Goal: Information Seeking & Learning: Find specific fact

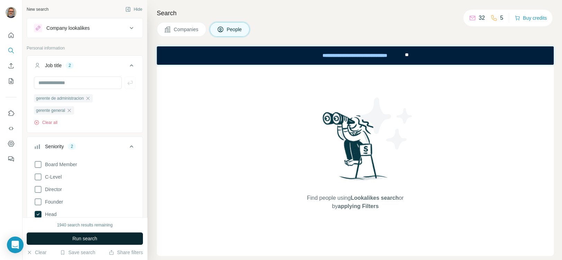
scroll to position [83, 0]
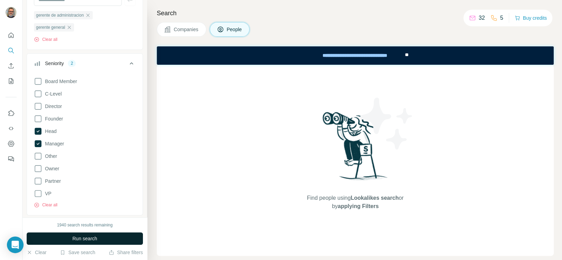
click at [79, 239] on span "Run search" at bounding box center [84, 238] width 25 height 7
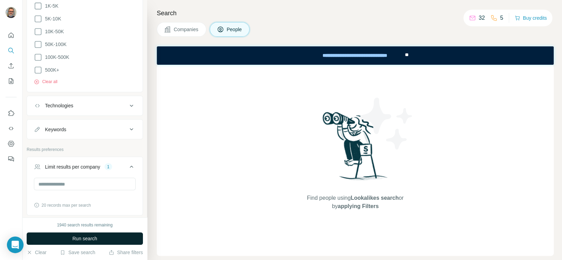
scroll to position [669, 0]
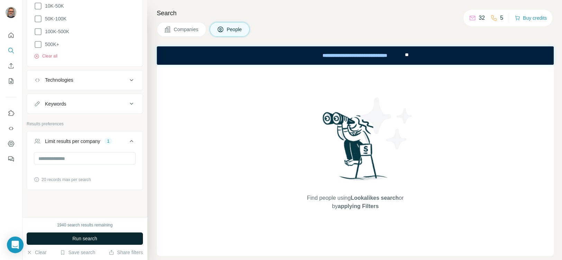
click at [74, 235] on span "Run search" at bounding box center [84, 238] width 25 height 7
click at [94, 238] on span "Run search" at bounding box center [84, 238] width 25 height 7
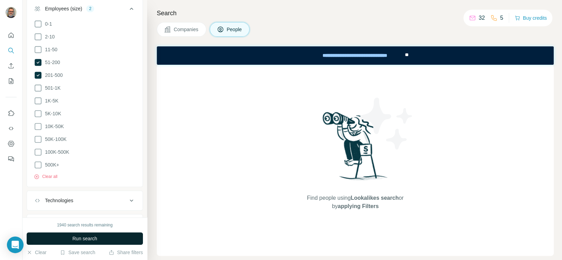
scroll to position [528, 0]
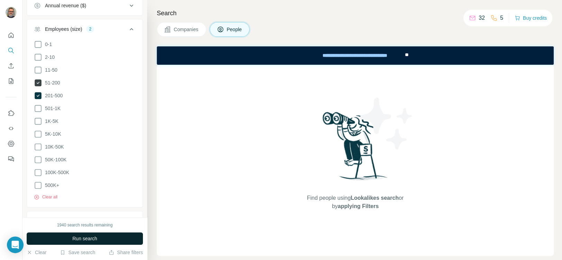
click at [37, 82] on icon at bounding box center [38, 82] width 7 height 7
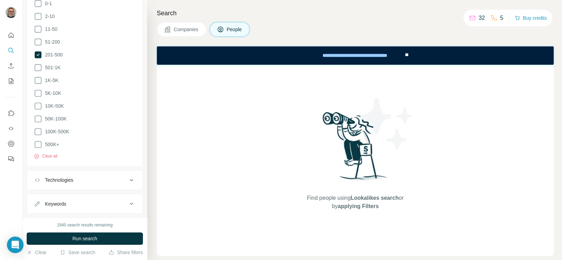
scroll to position [555, 0]
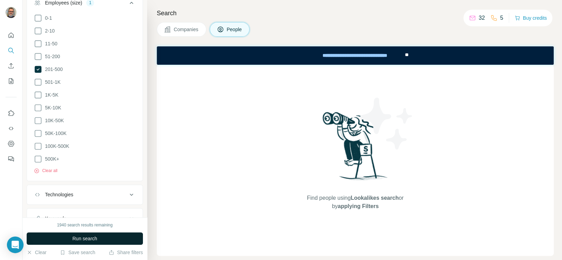
click at [66, 242] on button "Run search" at bounding box center [85, 238] width 116 height 12
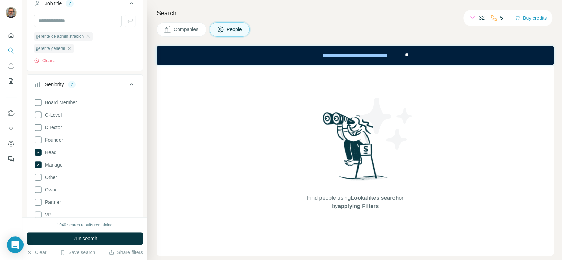
scroll to position [0, 0]
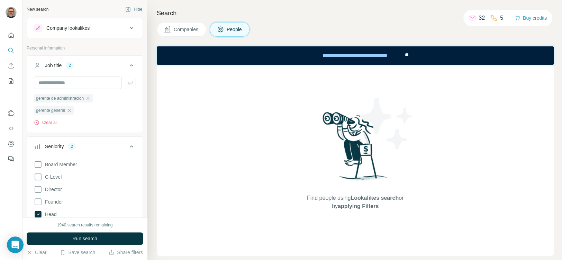
click at [91, 97] on icon "button" at bounding box center [88, 98] width 6 height 6
click at [72, 98] on icon "button" at bounding box center [69, 98] width 6 height 6
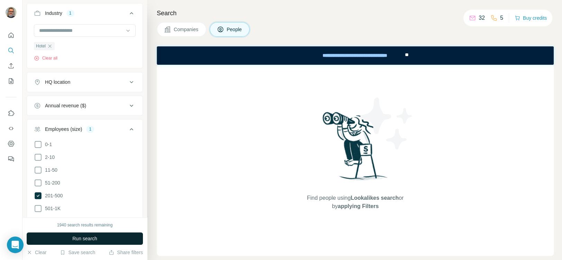
scroll to position [395, 0]
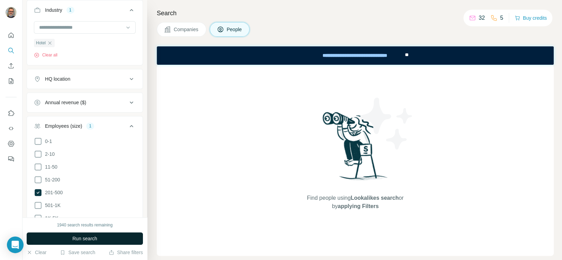
click at [86, 237] on span "Run search" at bounding box center [84, 238] width 25 height 7
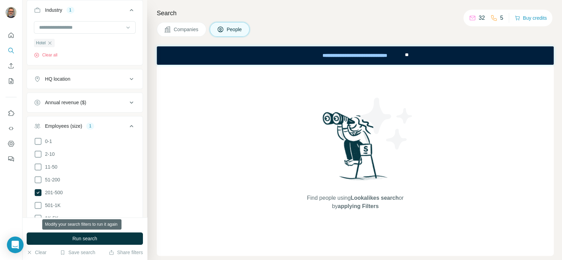
click at [86, 237] on span "Run search" at bounding box center [84, 238] width 25 height 7
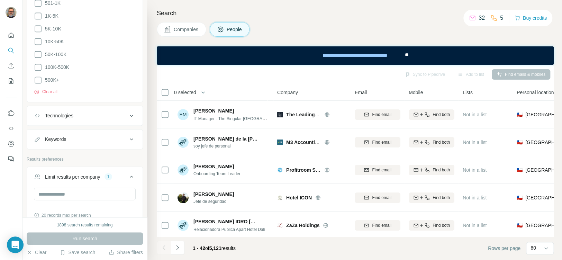
scroll to position [598, 0]
click at [88, 134] on div "Keywords" at bounding box center [80, 137] width 93 height 7
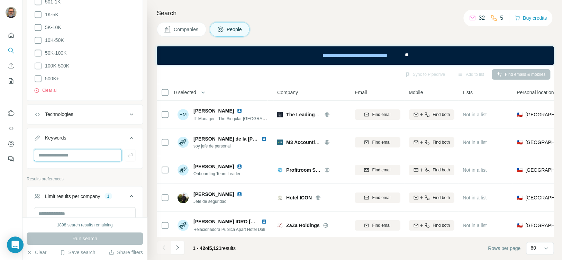
click at [87, 150] on input "text" at bounding box center [78, 155] width 88 height 12
type input "**********"
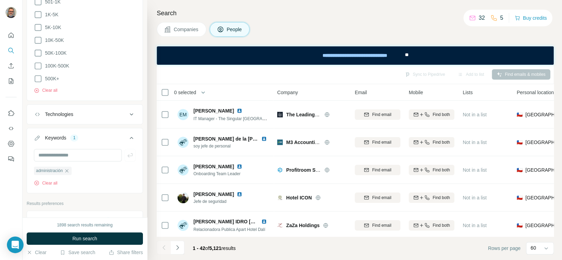
click at [88, 235] on span "Run search" at bounding box center [84, 238] width 25 height 7
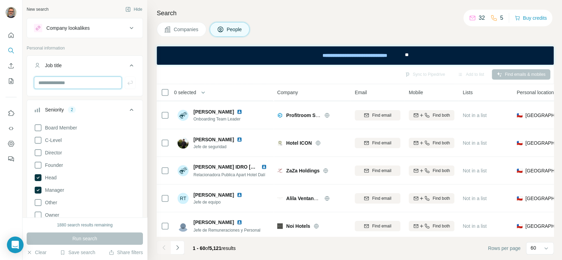
click at [63, 82] on input "text" at bounding box center [78, 82] width 88 height 12
type input "*******"
click at [130, 82] on icon "button" at bounding box center [130, 82] width 7 height 7
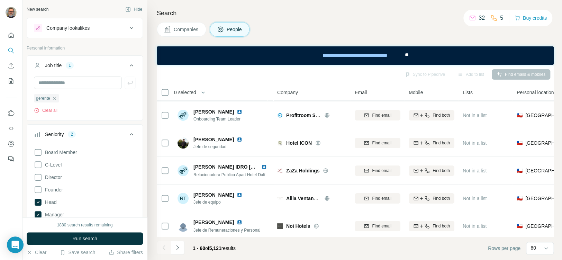
scroll to position [0, 0]
click at [65, 235] on button "Run search" at bounding box center [85, 238] width 116 height 12
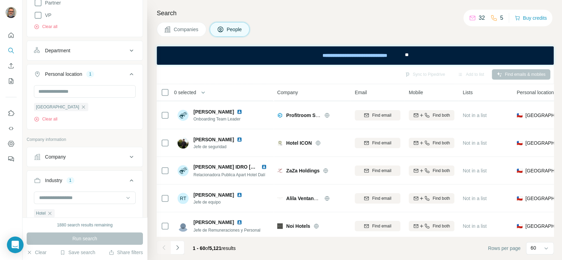
scroll to position [0, 0]
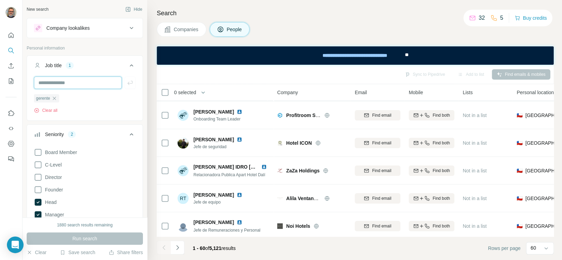
click at [76, 83] on input "text" at bounding box center [78, 82] width 88 height 12
type input "**********"
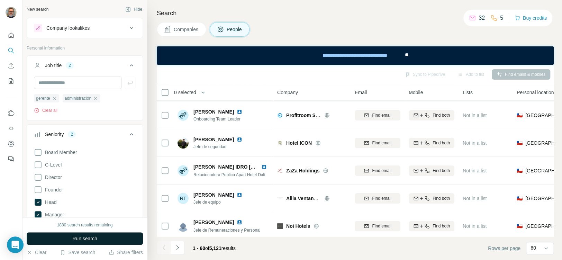
click at [67, 237] on button "Run search" at bounding box center [85, 238] width 116 height 12
